Goal: Task Accomplishment & Management: Use online tool/utility

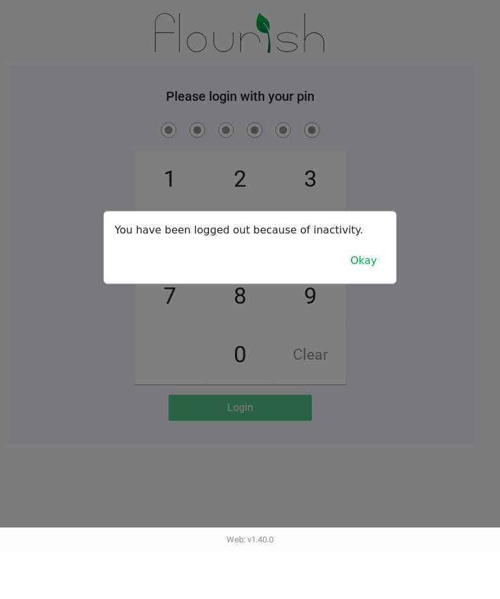
scroll to position [22, 10]
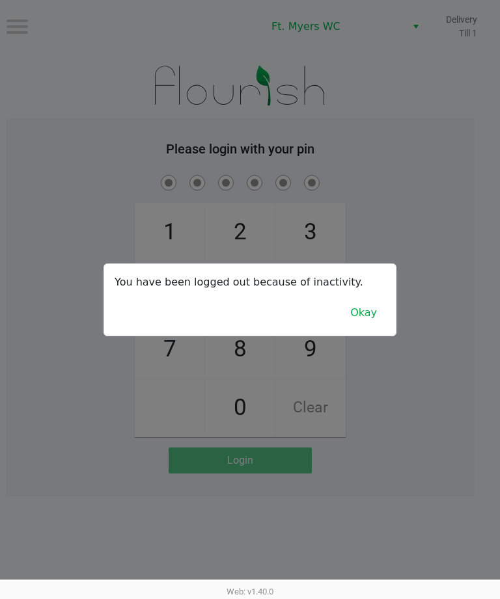
click at [381, 305] on button "Okay" at bounding box center [364, 313] width 44 height 25
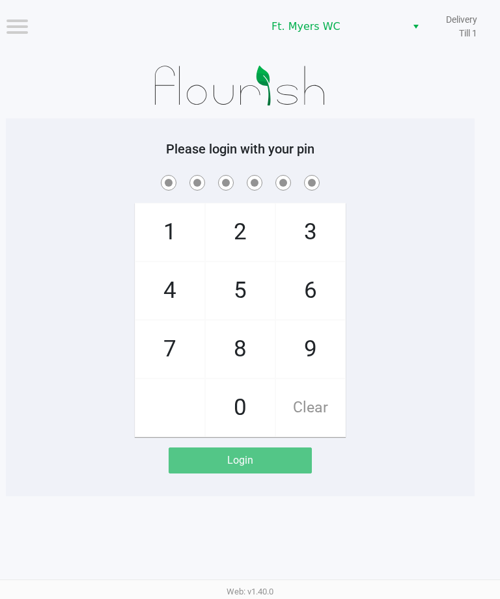
click at [371, 318] on div "1 4 7 2 5 8 0 3 6 9 Clear" at bounding box center [240, 304] width 468 height 265
click at [256, 204] on span "2" at bounding box center [240, 232] width 69 height 57
checkbox input "true"
click at [180, 321] on span "7" at bounding box center [169, 349] width 69 height 57
checkbox input "true"
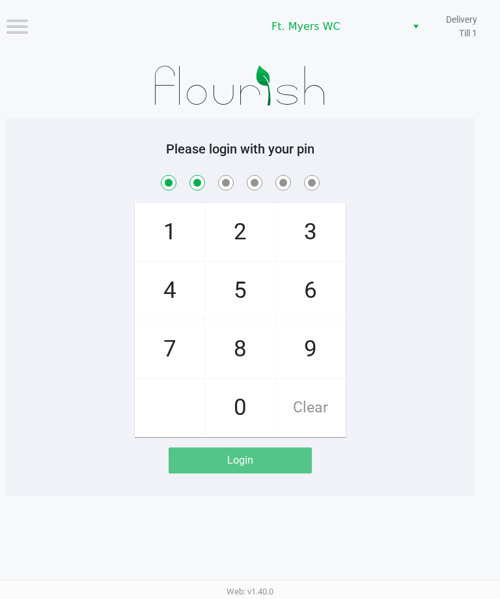
click at [241, 379] on span "0" at bounding box center [240, 407] width 69 height 57
checkbox input "true"
click at [192, 263] on span "4" at bounding box center [169, 290] width 69 height 57
checkbox input "true"
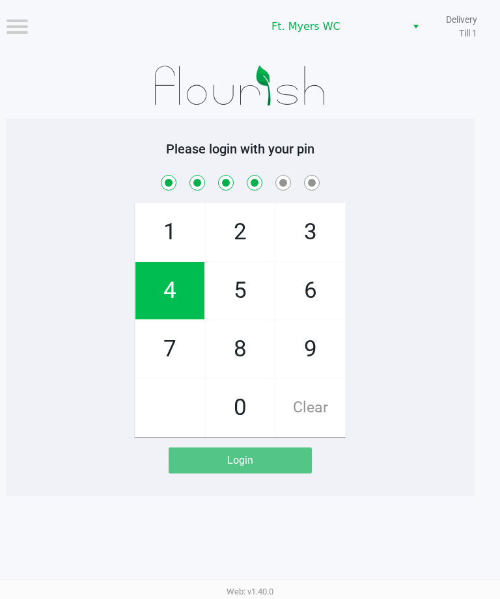
click at [244, 217] on span "2" at bounding box center [240, 232] width 69 height 57
checkbox input "true"
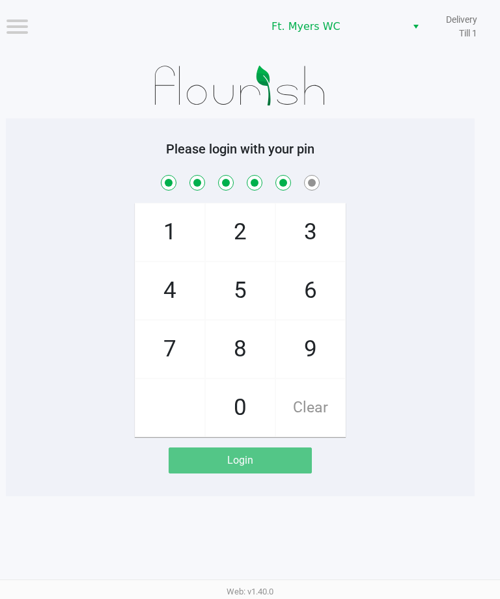
click at [327, 387] on span "Clear" at bounding box center [310, 407] width 69 height 57
checkbox input "false"
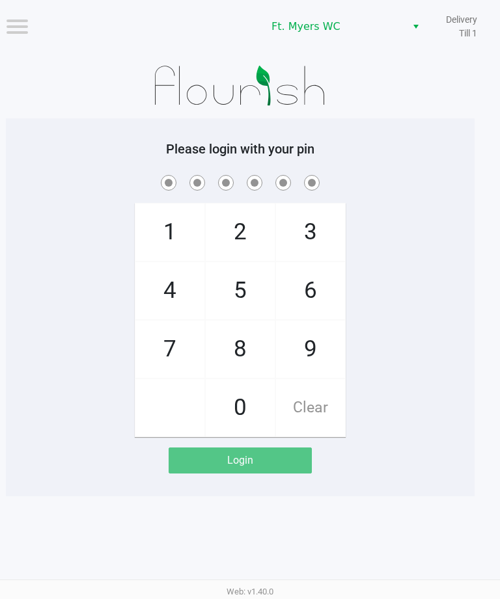
checkbox input "false"
click at [260, 204] on span "2" at bounding box center [240, 232] width 69 height 57
checkbox input "true"
click at [180, 327] on span "7" at bounding box center [169, 349] width 69 height 57
checkbox input "true"
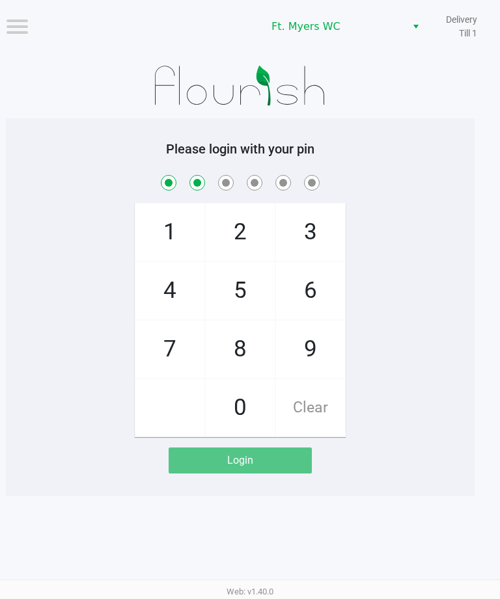
click at [243, 379] on span "0" at bounding box center [240, 407] width 69 height 57
checkbox input "true"
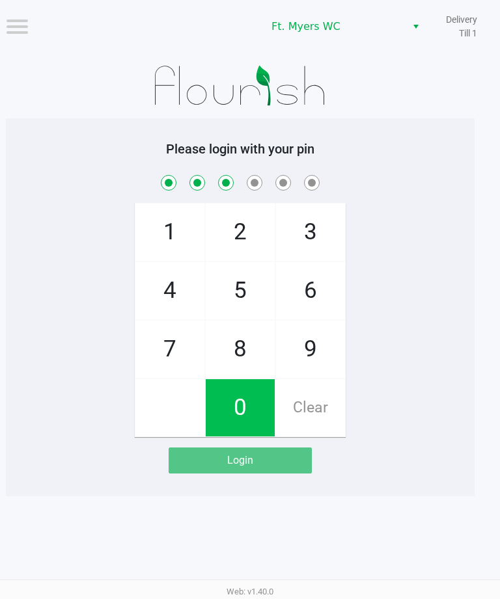
click at [208, 264] on span "5" at bounding box center [240, 290] width 69 height 57
checkbox input "true"
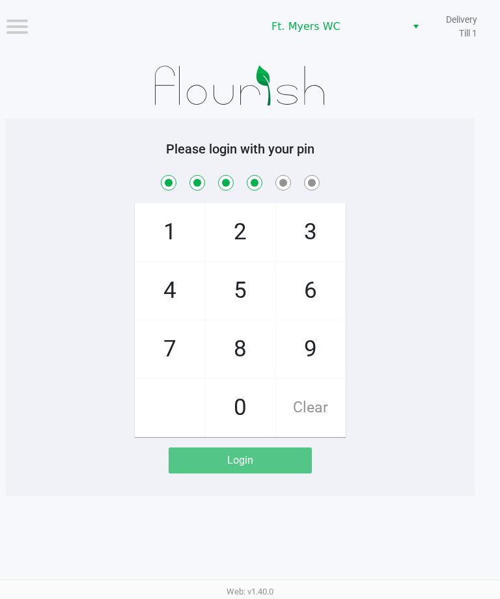
click at [319, 379] on span "Clear" at bounding box center [310, 407] width 69 height 57
checkbox input "false"
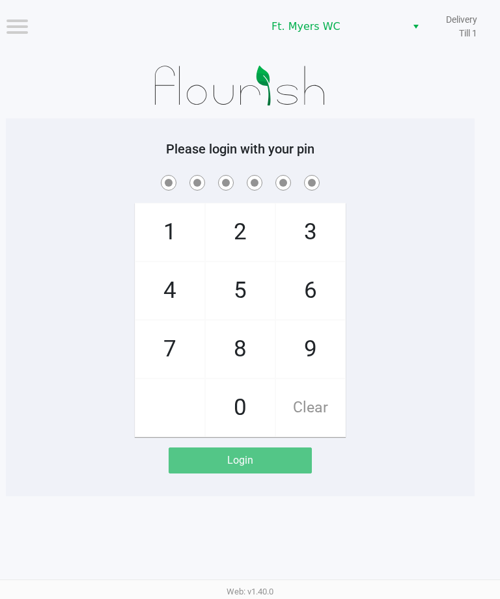
click at [252, 204] on span "2" at bounding box center [240, 232] width 69 height 57
checkbox input "true"
click at [184, 321] on span "7" at bounding box center [169, 349] width 69 height 57
checkbox input "true"
click at [259, 379] on span "0" at bounding box center [240, 407] width 69 height 57
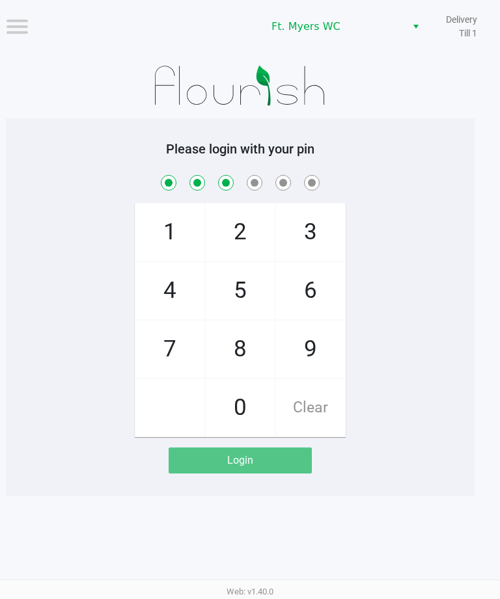
checkbox input "true"
click at [193, 279] on span "4" at bounding box center [169, 290] width 69 height 57
checkbox input "true"
click at [239, 219] on span "2" at bounding box center [240, 232] width 69 height 57
checkbox input "true"
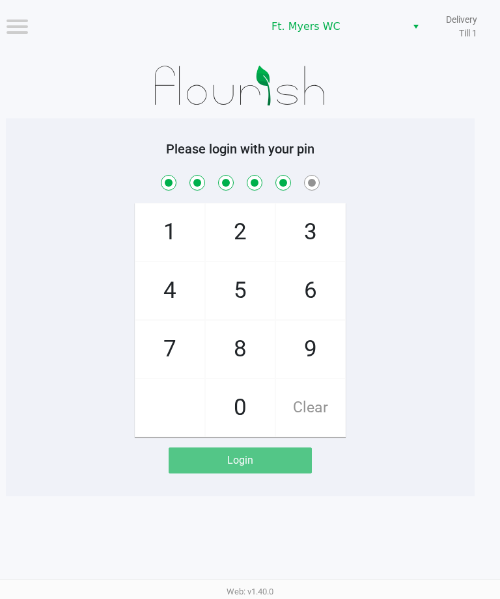
click at [322, 380] on span "Clear" at bounding box center [310, 407] width 69 height 57
checkbox input "false"
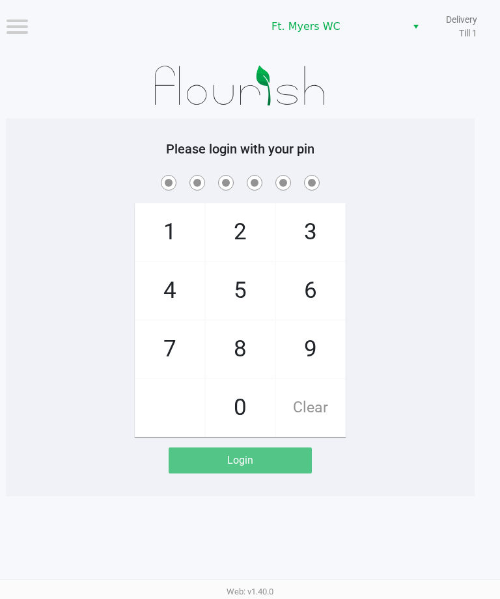
checkbox input "false"
click at [241, 204] on span "2" at bounding box center [240, 232] width 69 height 57
checkbox input "true"
click at [180, 325] on span "7" at bounding box center [169, 349] width 69 height 57
checkbox input "true"
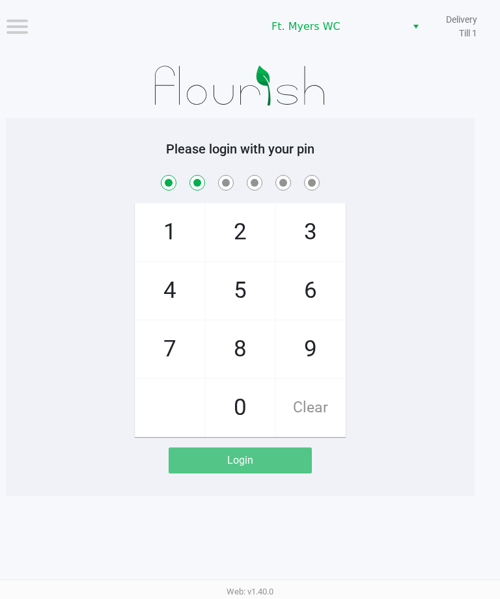
click at [248, 380] on span "0" at bounding box center [240, 407] width 69 height 57
checkbox input "true"
click at [177, 272] on span "4" at bounding box center [169, 290] width 69 height 57
checkbox input "true"
click at [254, 227] on span "2" at bounding box center [240, 232] width 69 height 57
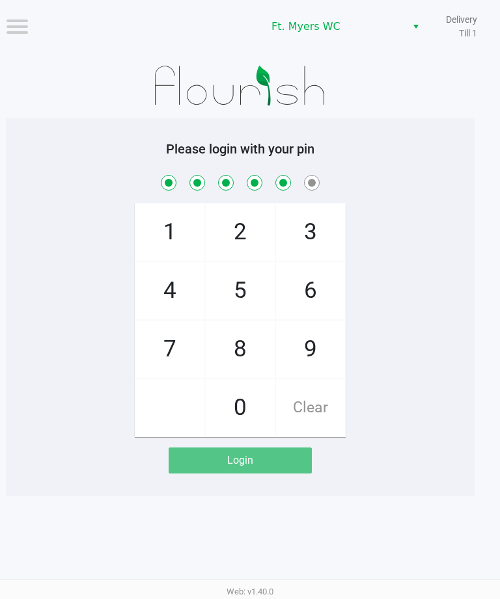
checkbox input "true"
click at [325, 379] on span "Clear" at bounding box center [310, 407] width 69 height 57
checkbox input "false"
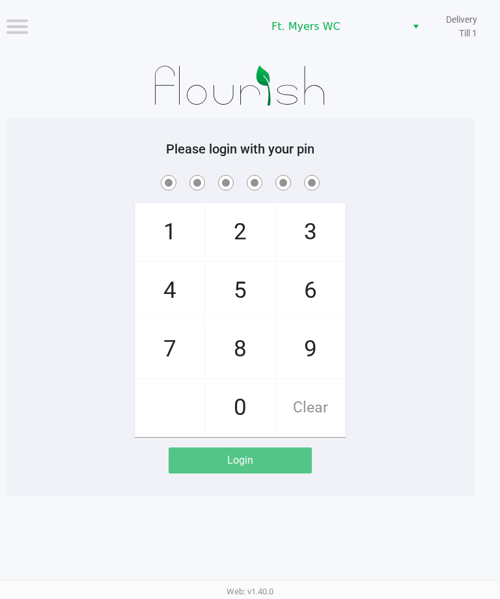
checkbox input "false"
click at [247, 207] on span "2" at bounding box center [240, 232] width 69 height 57
checkbox input "true"
click at [172, 328] on span "7" at bounding box center [169, 349] width 69 height 57
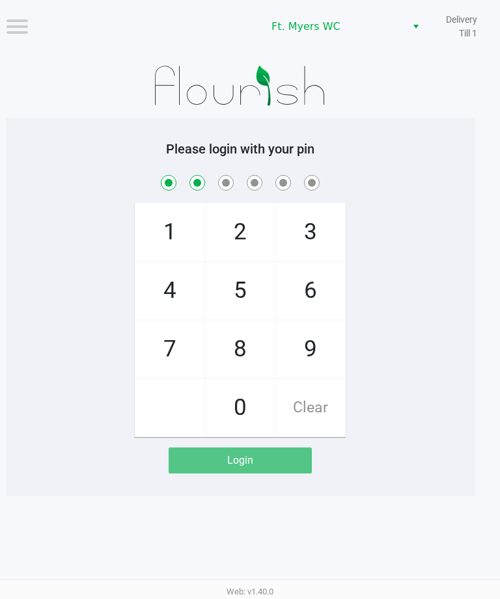
checkbox input "true"
click at [245, 379] on span "0" at bounding box center [240, 407] width 69 height 57
checkbox input "true"
click at [244, 379] on span "0" at bounding box center [240, 407] width 69 height 57
checkbox input "true"
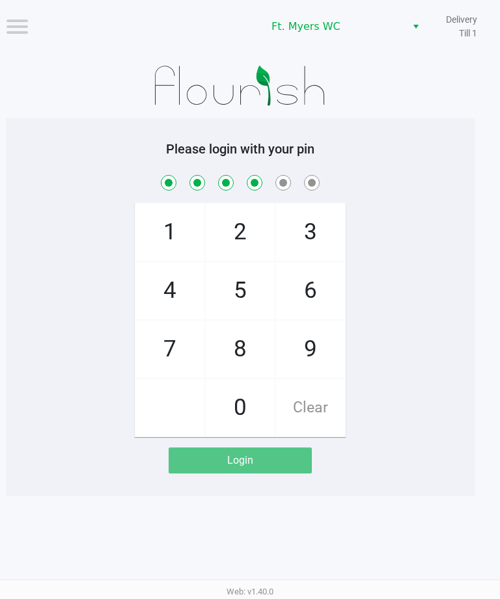
click at [176, 282] on span "4" at bounding box center [169, 290] width 69 height 57
checkbox input "true"
click at [241, 219] on span "2" at bounding box center [240, 232] width 69 height 57
checkbox input "true"
